Goal: Transaction & Acquisition: Purchase product/service

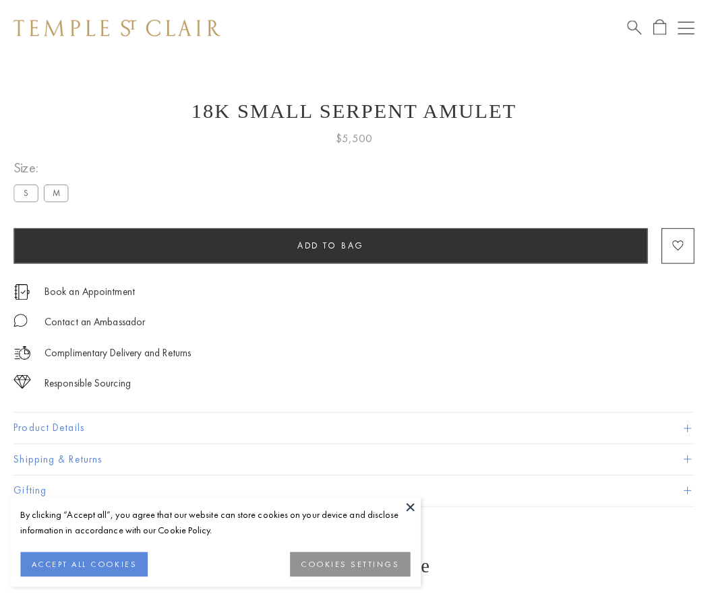
scroll to position [1, 0]
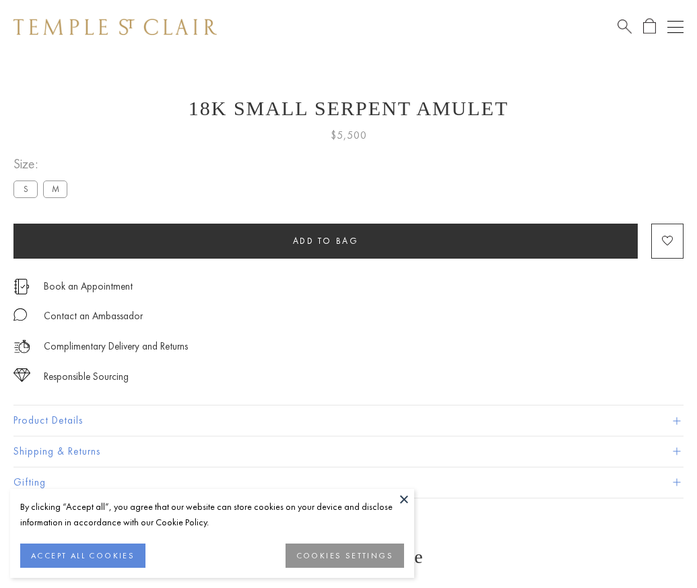
click at [325, 241] on span "Add to bag" at bounding box center [326, 240] width 66 height 11
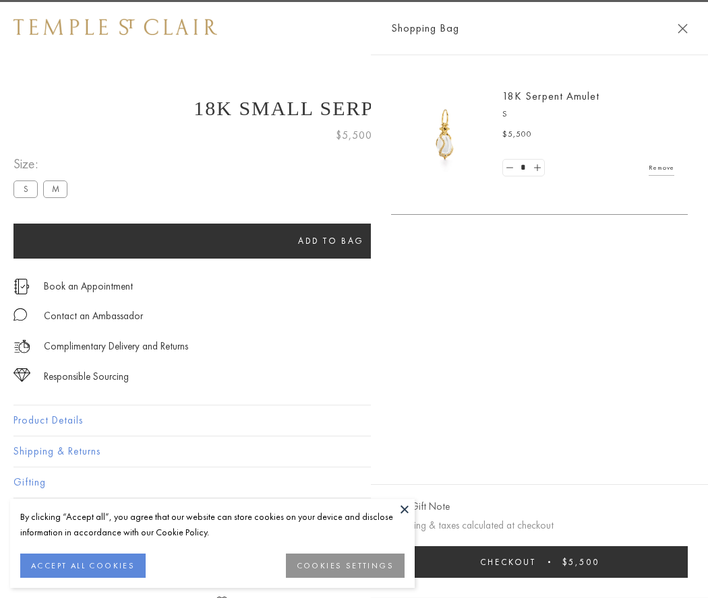
click at [536, 562] on span "Checkout" at bounding box center [508, 562] width 56 height 11
